Goal: Navigation & Orientation: Find specific page/section

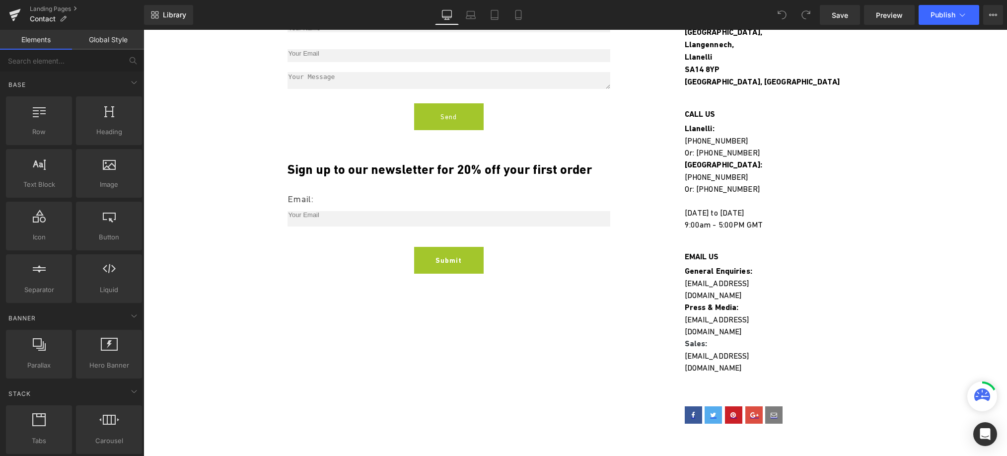
scroll to position [223, 0]
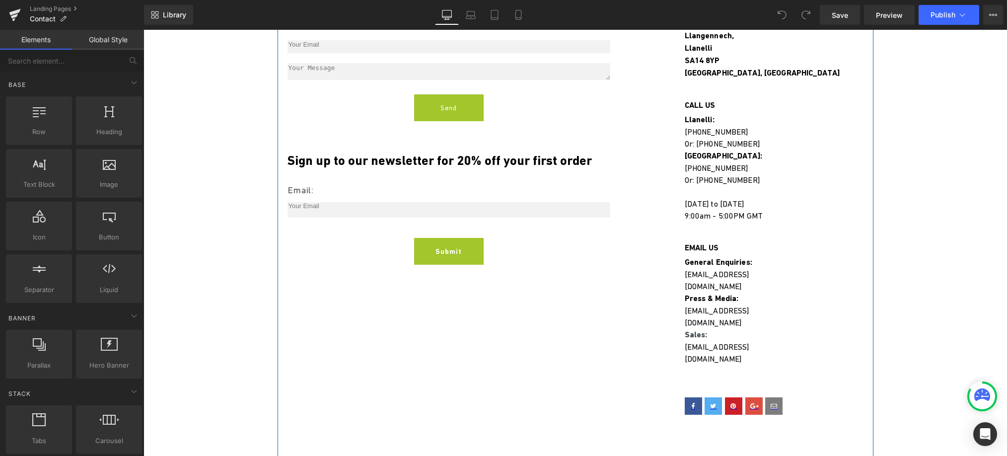
click at [144, 30] on div at bounding box center [144, 30] width 0 height 0
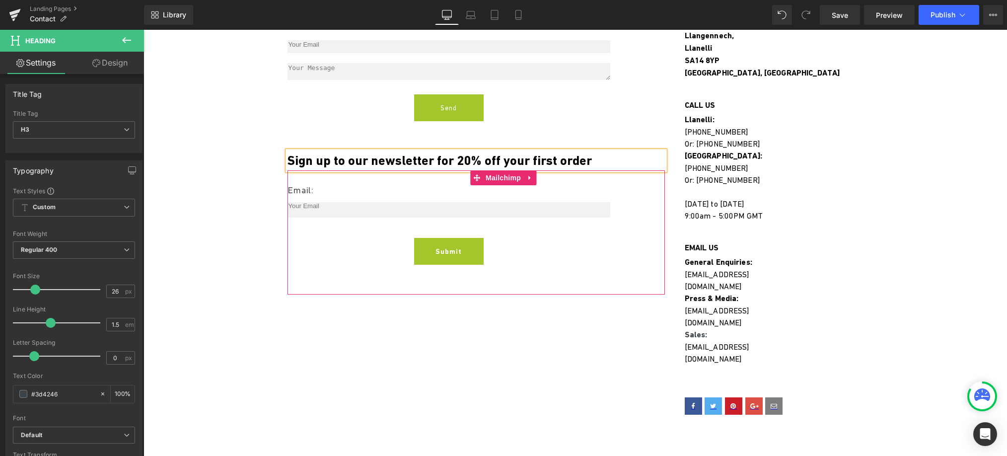
click at [144, 30] on div at bounding box center [144, 30] width 0 height 0
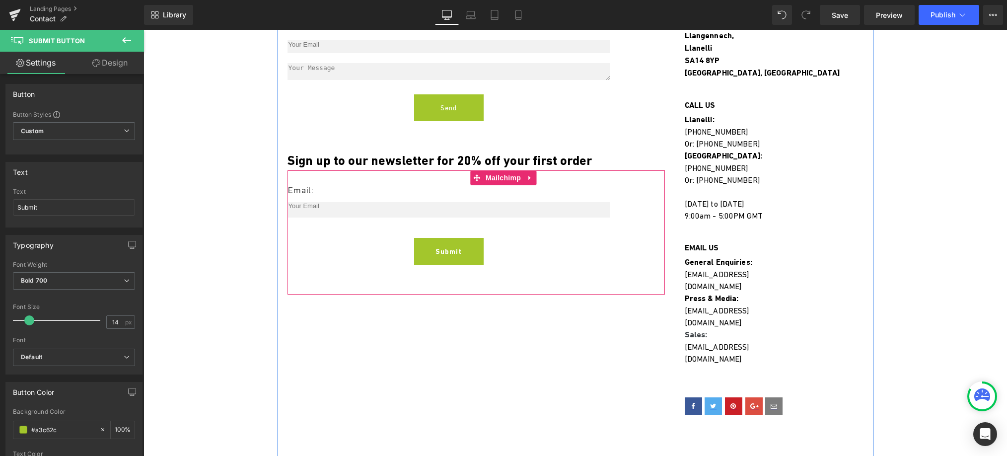
click at [385, 273] on div "Email: Text Block Email Field Submit Submit Button Mailchimp" at bounding box center [475, 232] width 377 height 124
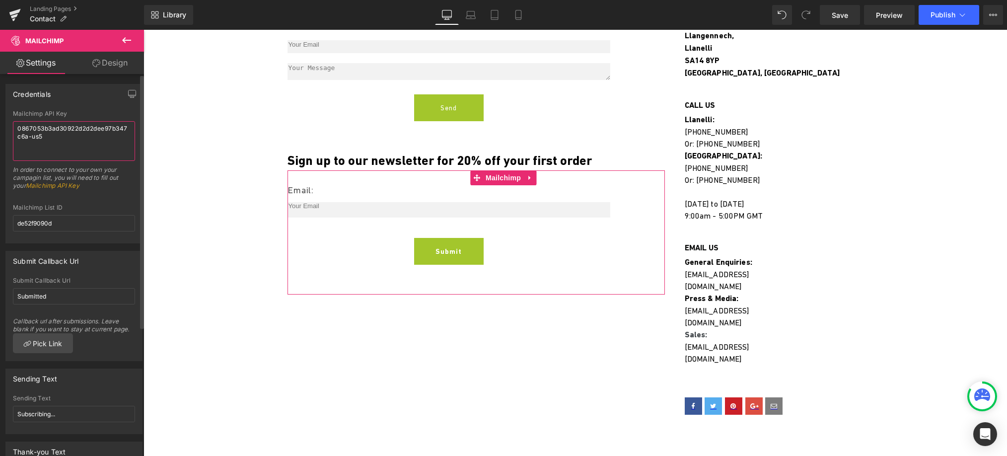
drag, startPoint x: 54, startPoint y: 139, endPoint x: 7, endPoint y: 126, distance: 48.6
click at [7, 126] on div "Mailchimp API Key 0867053b3ad30922d2d2dee97b347c6a-us5 In order to connect to y…" at bounding box center [74, 176] width 136 height 133
click at [62, 224] on input "de52f9090d" at bounding box center [74, 223] width 122 height 16
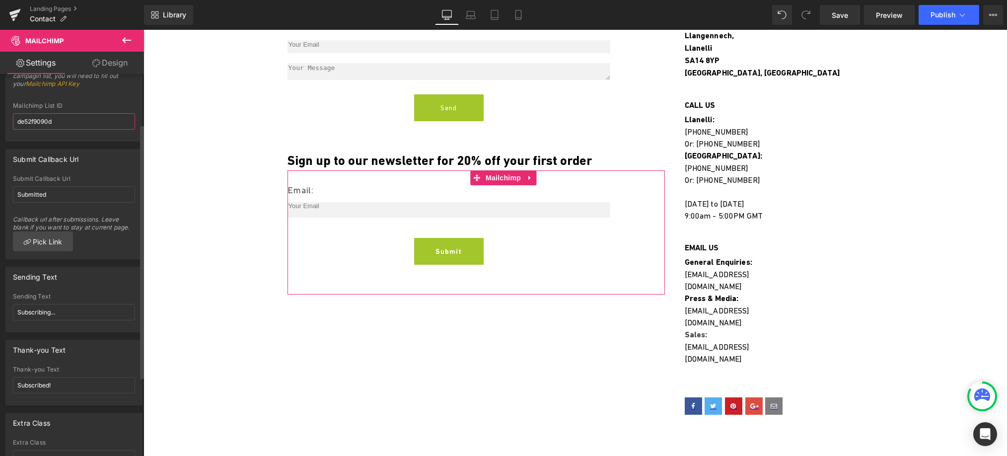
scroll to position [0, 0]
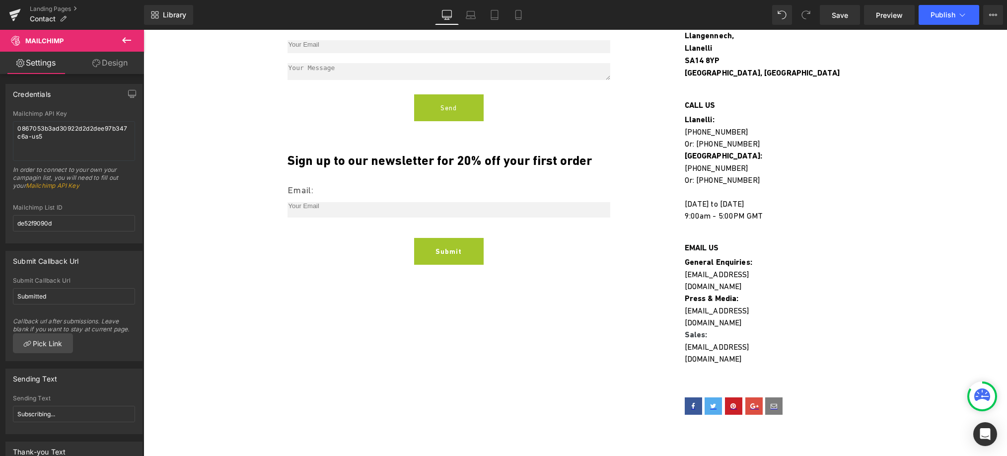
click at [213, 301] on div "Contact Us Heading Get In Touch Heading Please fill out the quick form and we w…" at bounding box center [575, 377] width 863 height 920
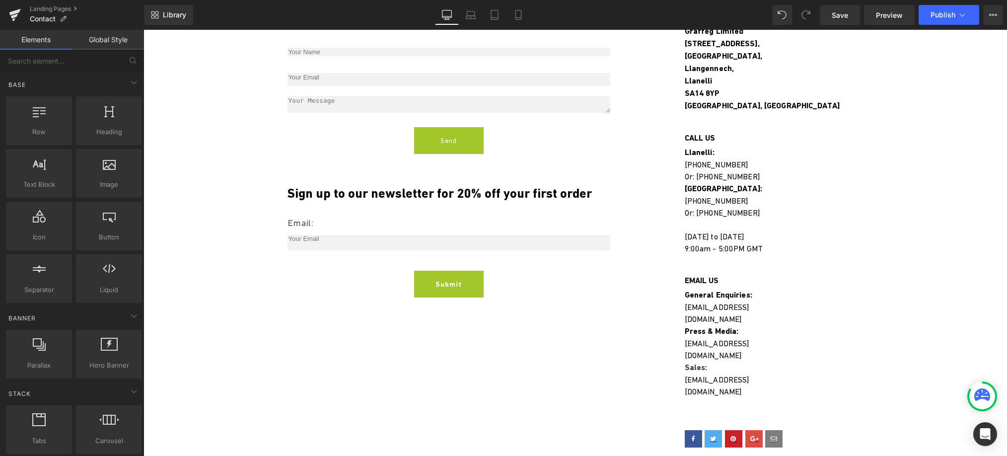
scroll to position [112, 0]
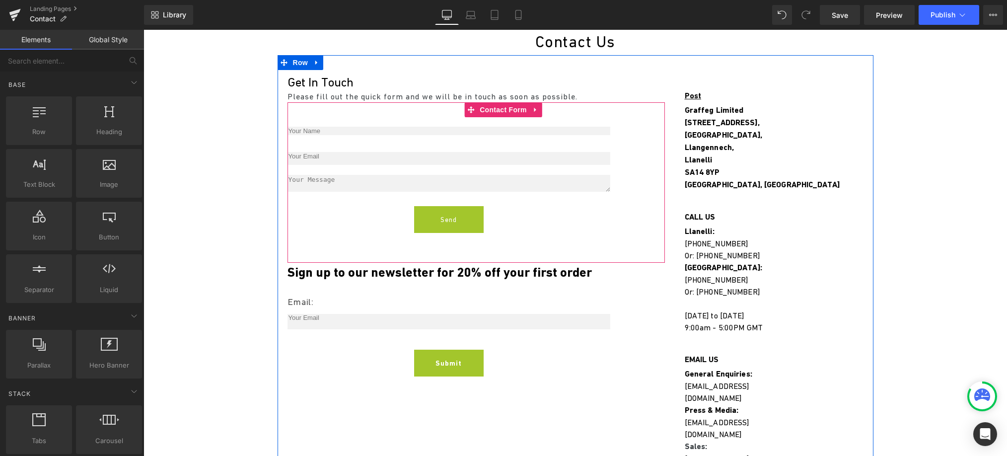
click at [300, 255] on div "Text Field Email Field Text Area Send Submit Button Contact Form" at bounding box center [475, 182] width 377 height 160
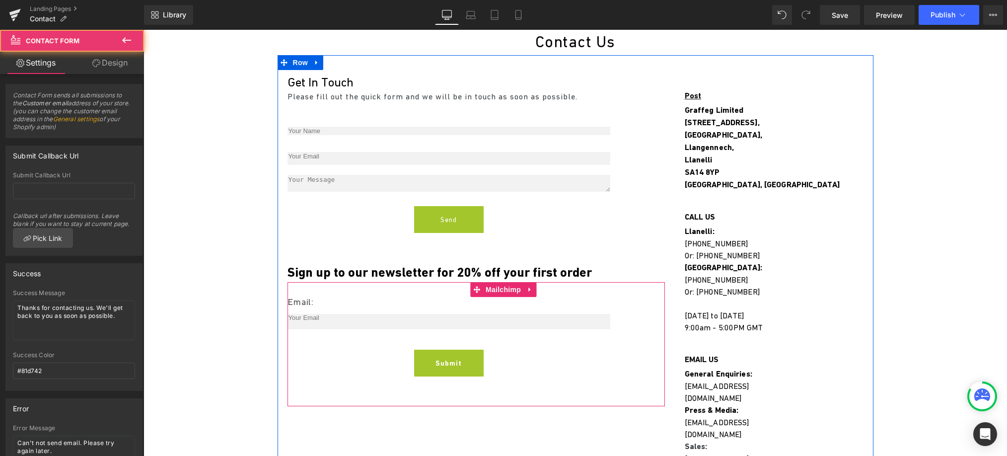
drag, startPoint x: 504, startPoint y: 351, endPoint x: 495, endPoint y: 359, distance: 12.6
click at [504, 352] on div "Submit Submit Button" at bounding box center [448, 363] width 323 height 27
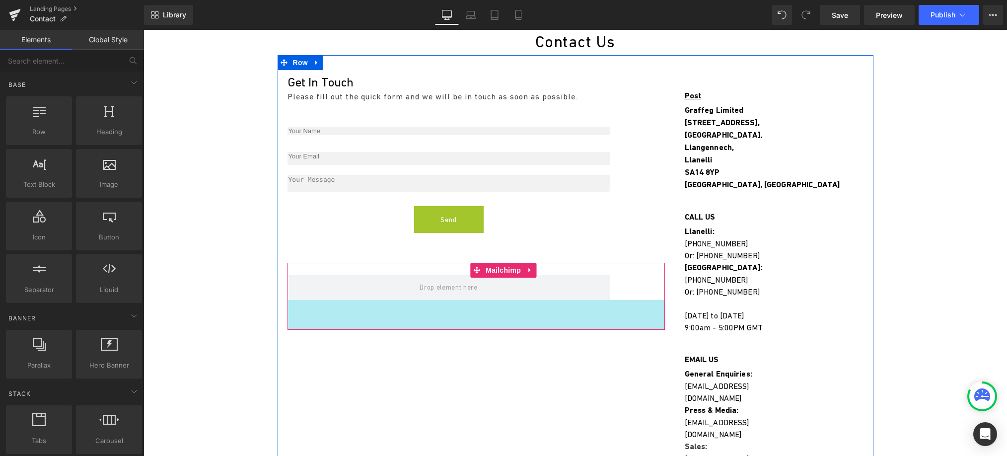
click at [452, 326] on div "60px" at bounding box center [475, 315] width 377 height 30
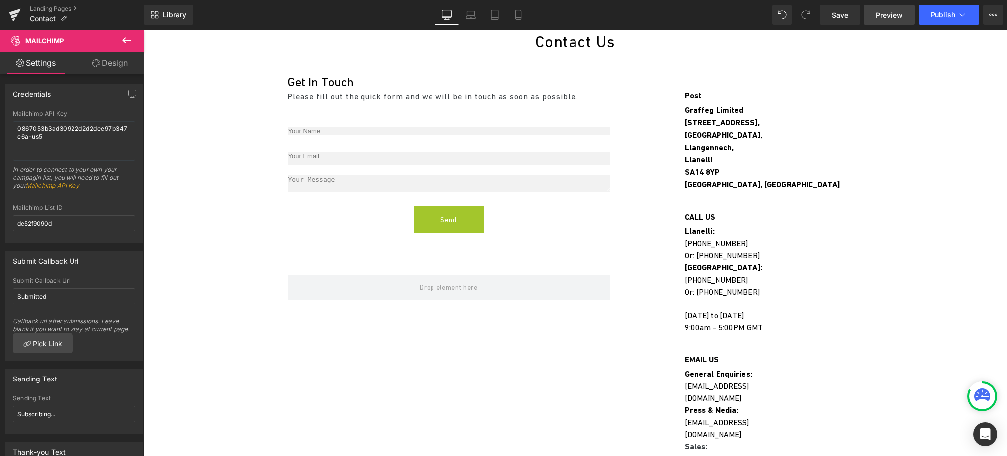
click at [891, 14] on span "Preview" at bounding box center [889, 15] width 27 height 10
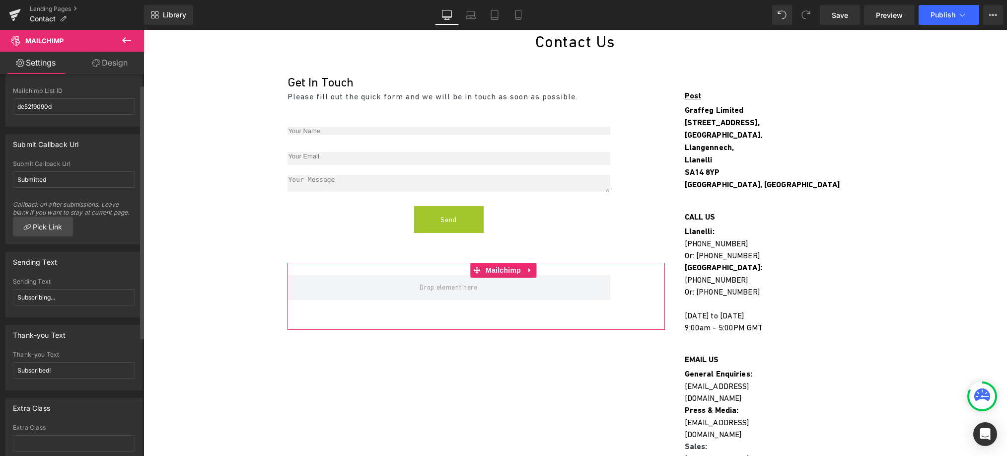
scroll to position [0, 0]
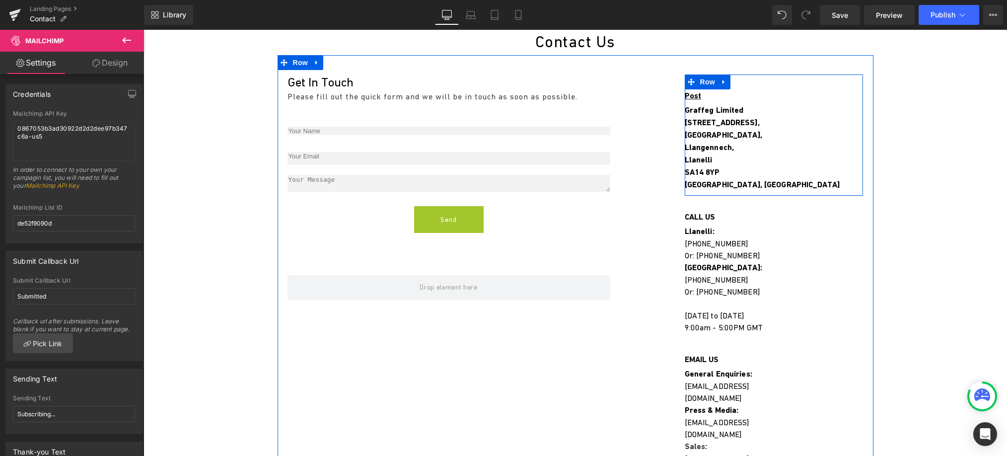
drag, startPoint x: 723, startPoint y: 191, endPoint x: 707, endPoint y: 141, distance: 53.4
click at [723, 193] on div at bounding box center [774, 194] width 179 height 2
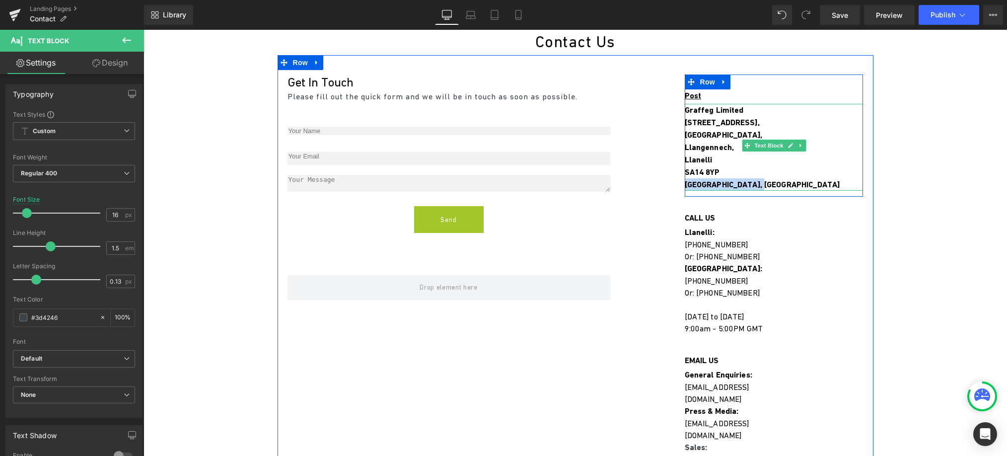
drag, startPoint x: 776, startPoint y: 174, endPoint x: 743, endPoint y: 181, distance: 33.4
click at [743, 182] on div "Graffeg Limited [STREET_ADDRESS]" at bounding box center [774, 147] width 179 height 87
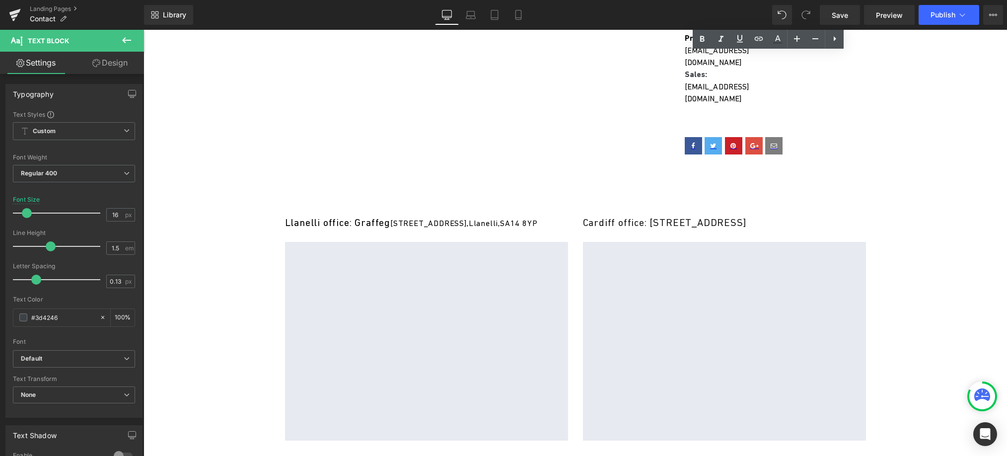
scroll to position [484, 0]
click at [351, 217] on span "Llanelli office: [STREET_ADDRESS]" at bounding box center [411, 222] width 253 height 11
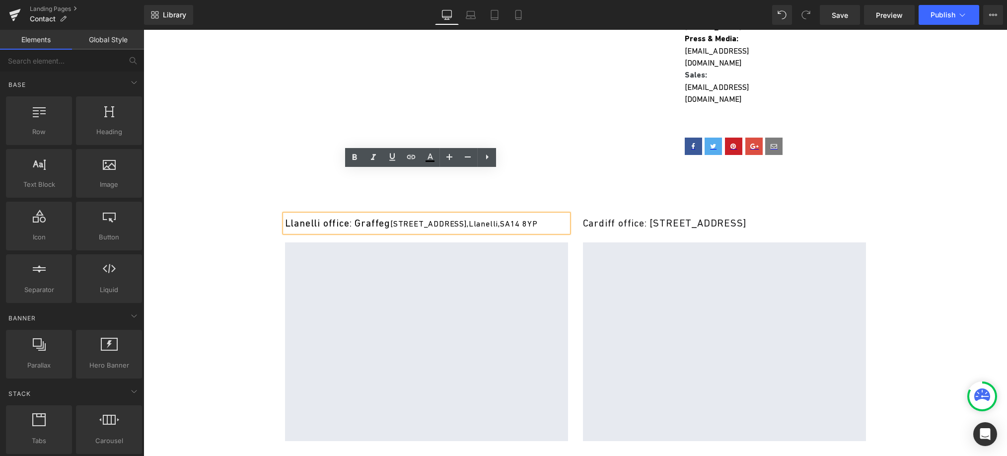
click at [243, 298] on div "Contact Us Heading Get In Touch Heading Please fill out the quick form and we w…" at bounding box center [575, 116] width 863 height 921
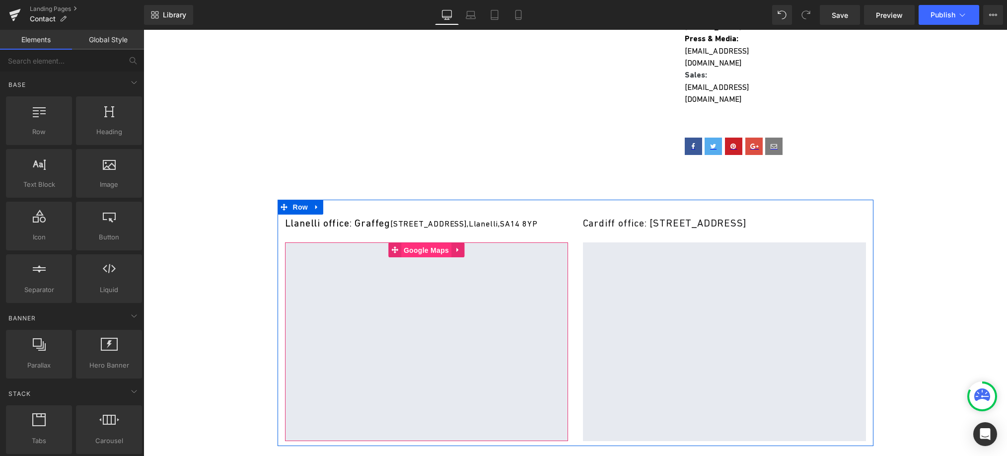
click at [440, 243] on span "Google Maps" at bounding box center [426, 250] width 50 height 15
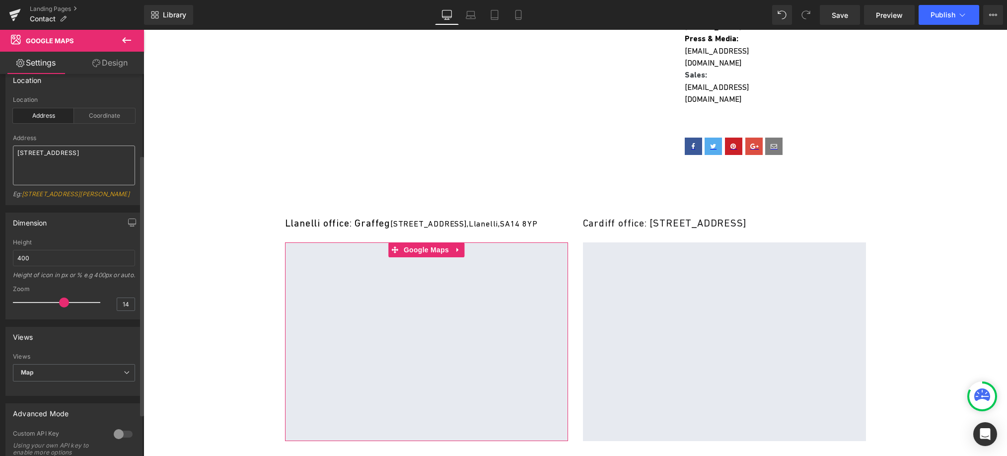
scroll to position [0, 0]
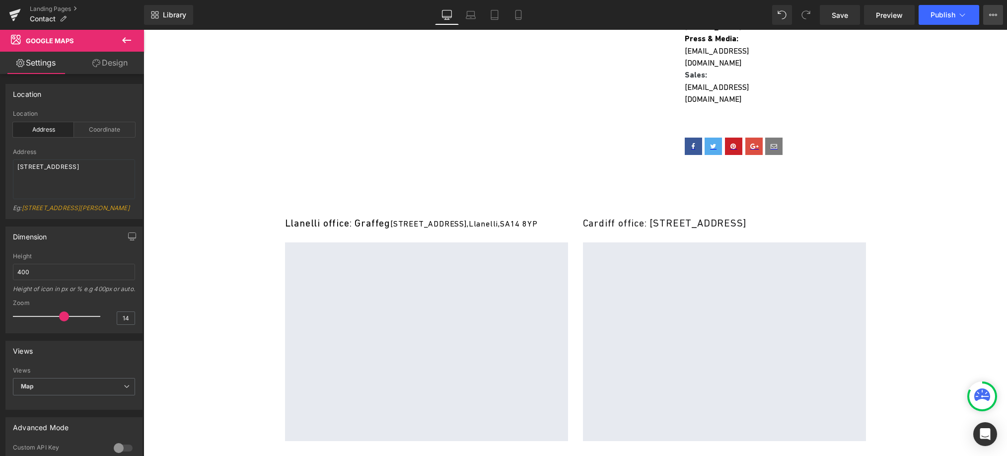
click at [993, 12] on icon at bounding box center [993, 15] width 8 height 8
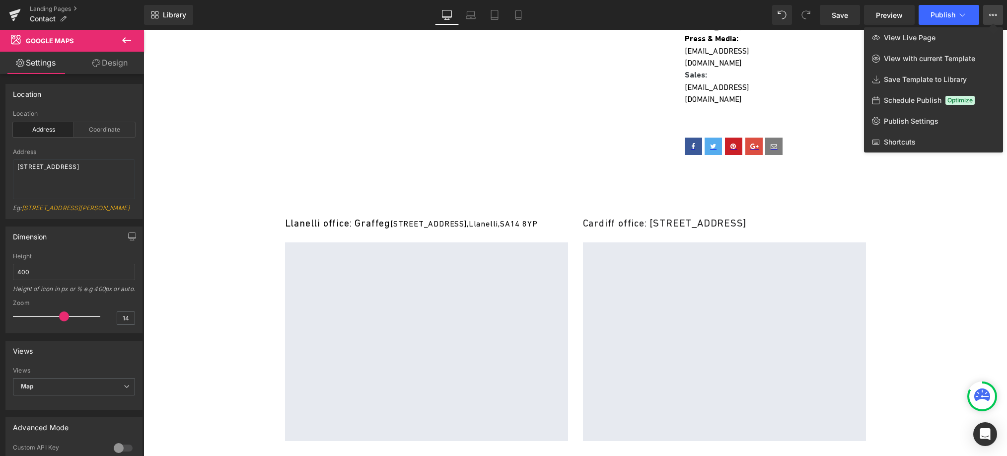
click at [924, 193] on div at bounding box center [575, 243] width 863 height 426
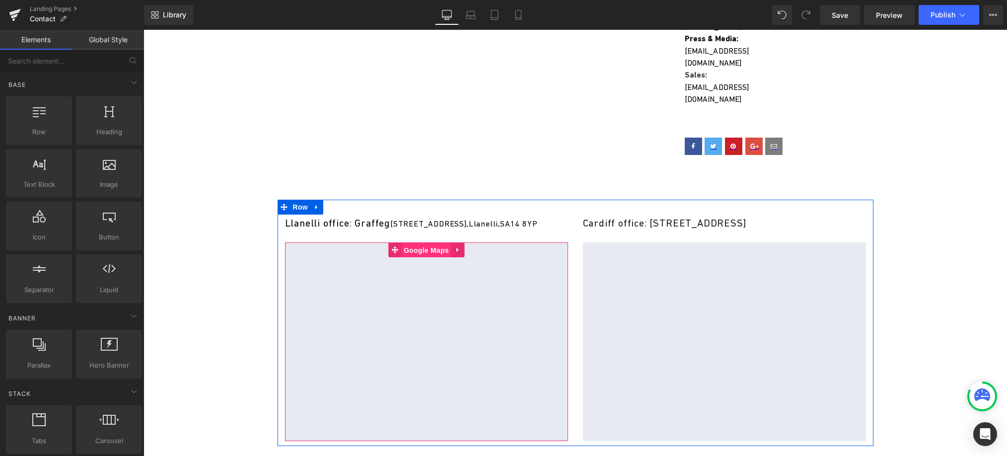
click at [421, 243] on span "Google Maps" at bounding box center [426, 250] width 50 height 15
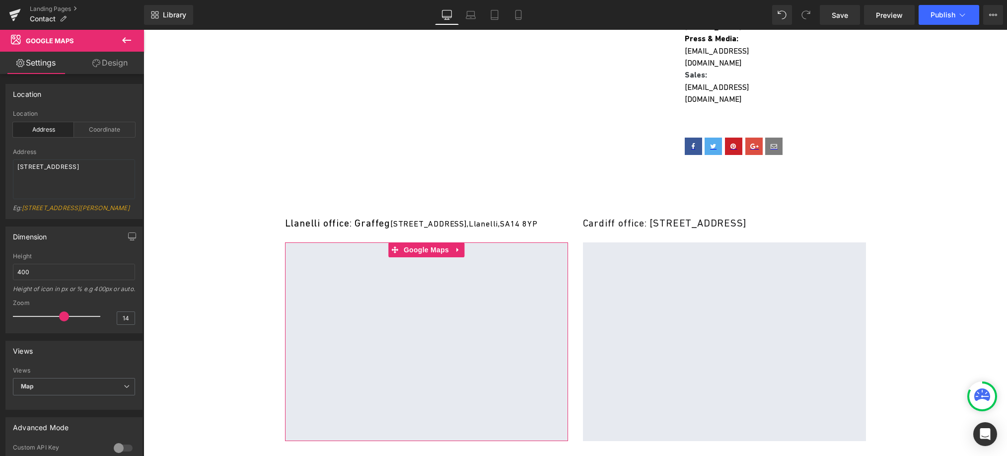
click at [109, 57] on link "Design" at bounding box center [110, 63] width 72 height 22
